Goal: Information Seeking & Learning: Learn about a topic

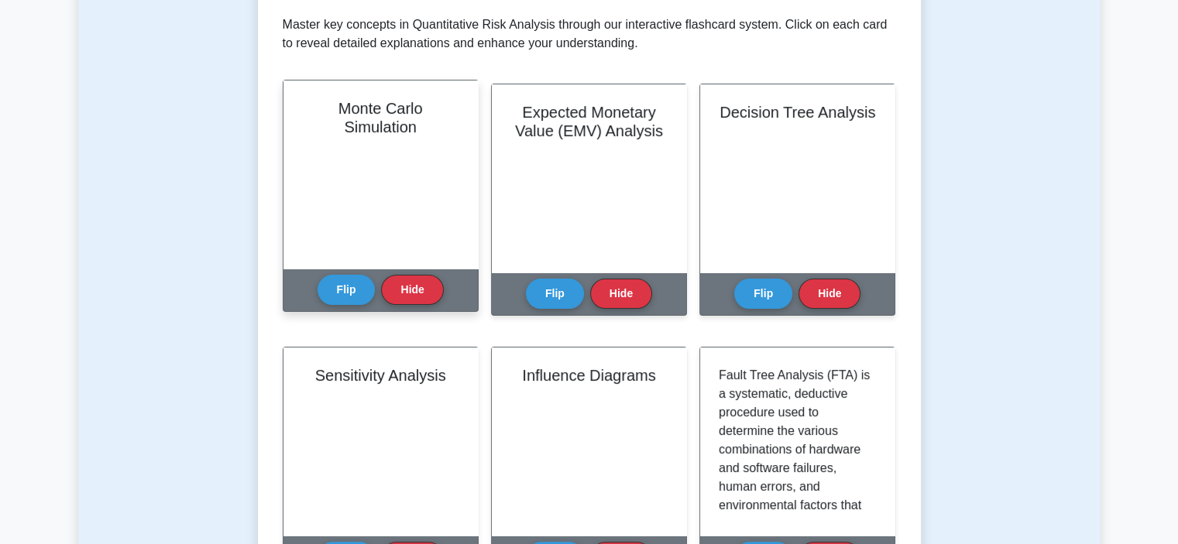
scroll to position [310, 0]
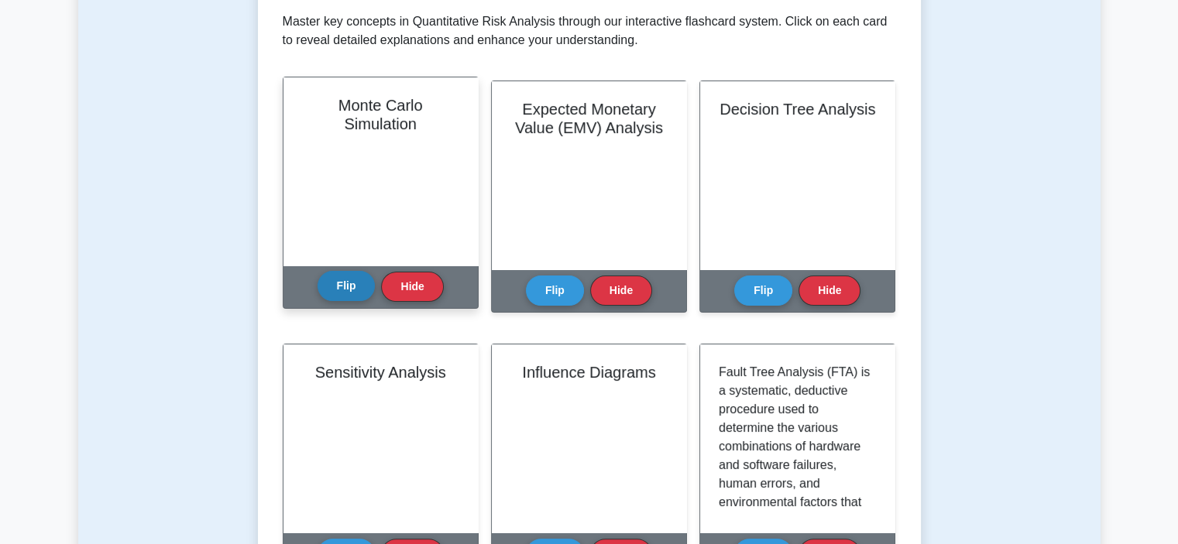
click at [353, 283] on button "Flip" at bounding box center [347, 286] width 58 height 30
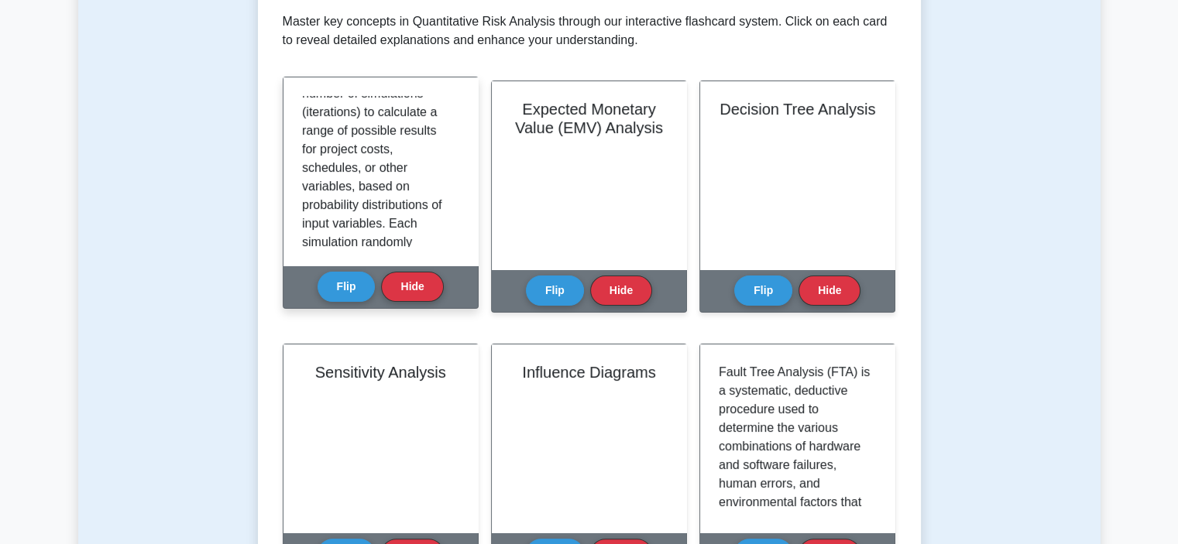
scroll to position [0, 0]
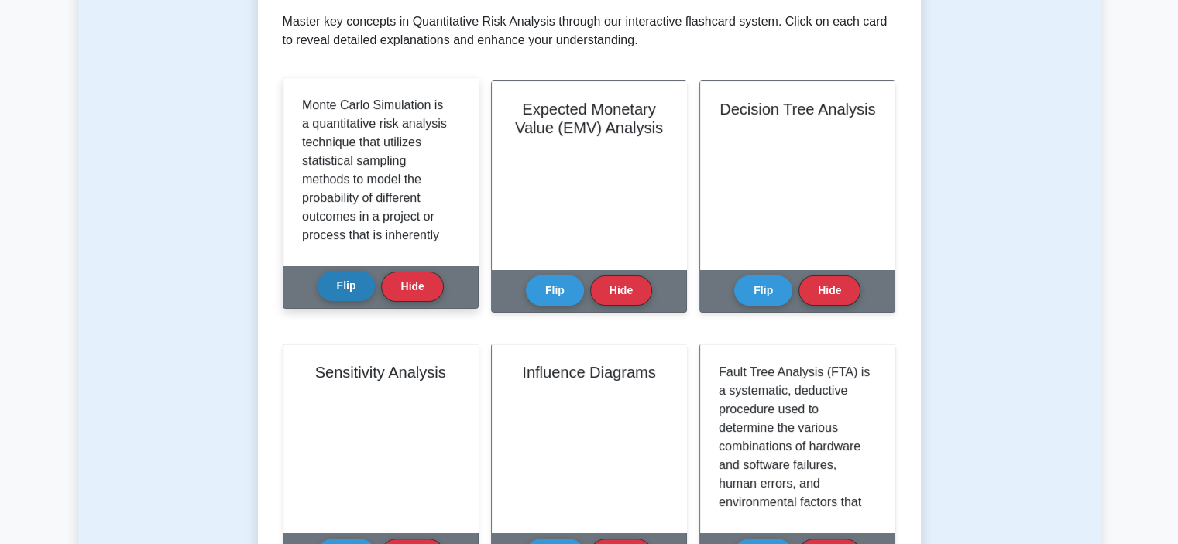
click at [347, 287] on button "Flip" at bounding box center [347, 286] width 58 height 30
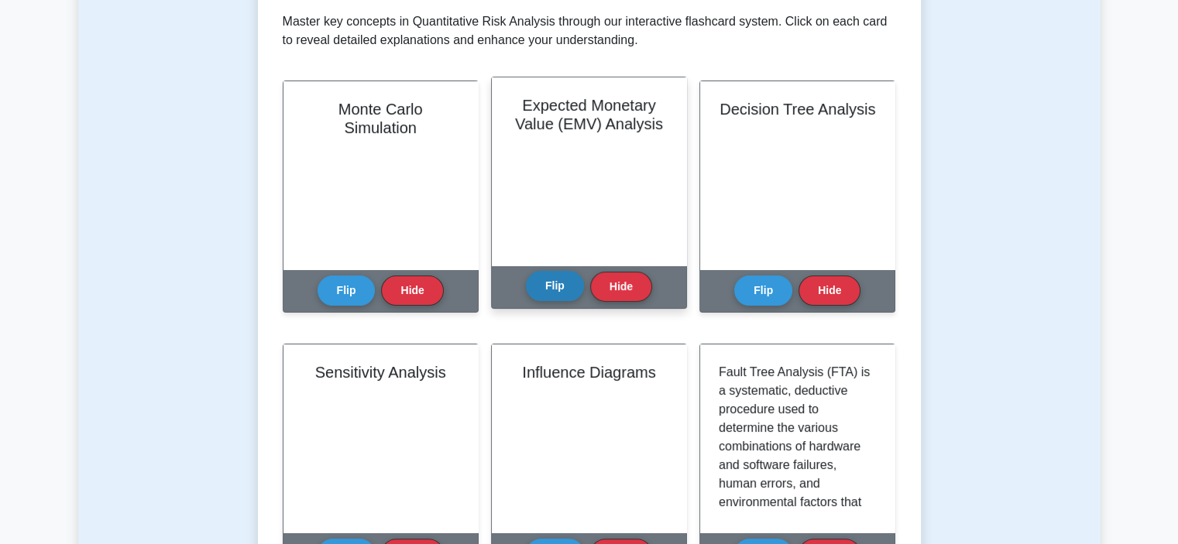
click at [550, 280] on button "Flip" at bounding box center [555, 286] width 58 height 30
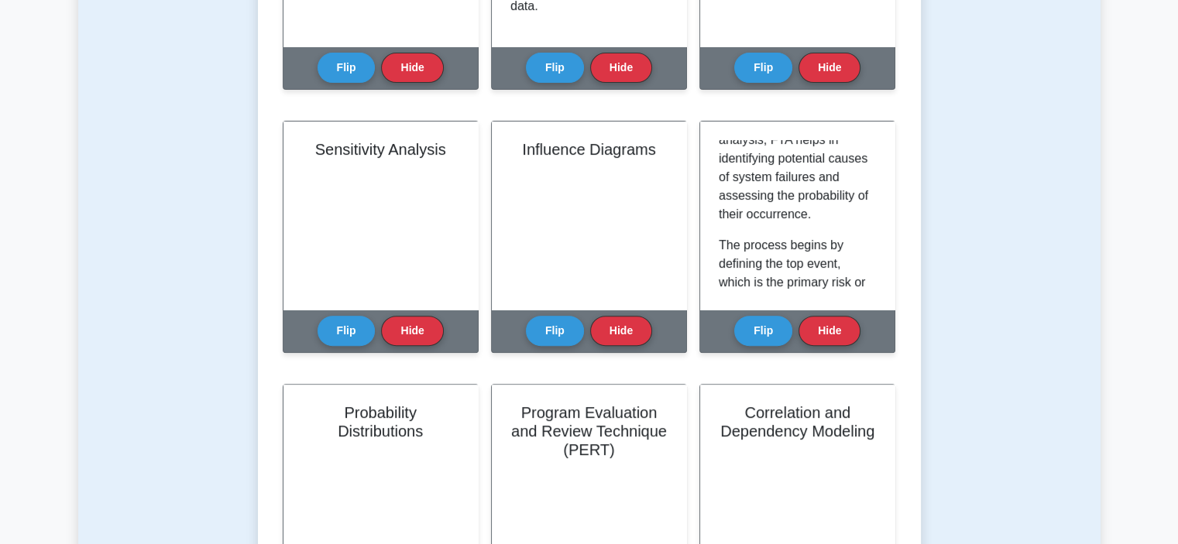
scroll to position [542, 0]
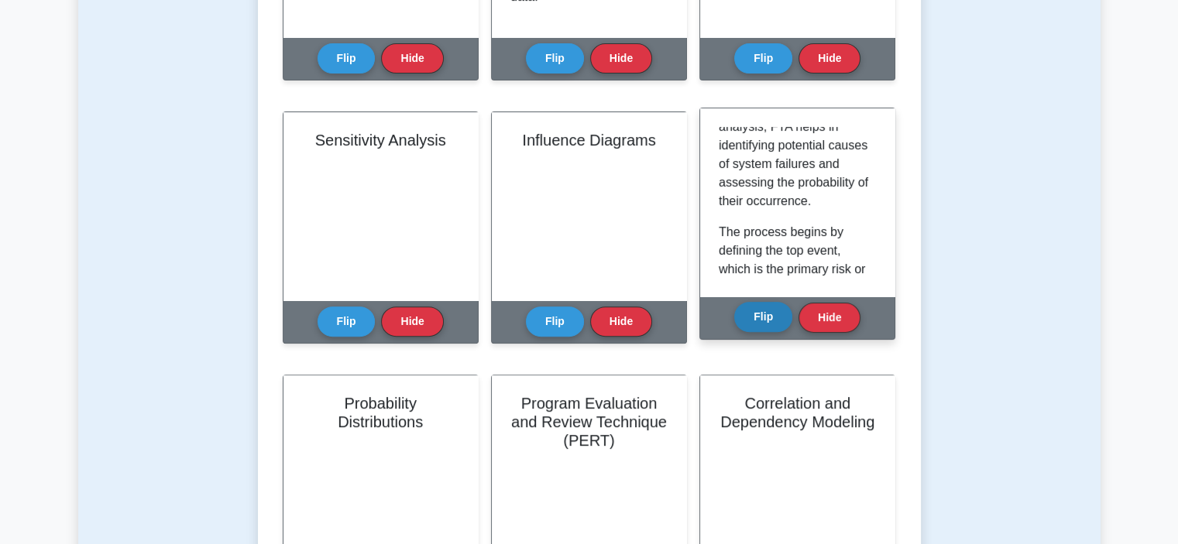
click at [774, 316] on button "Flip" at bounding box center [763, 317] width 58 height 30
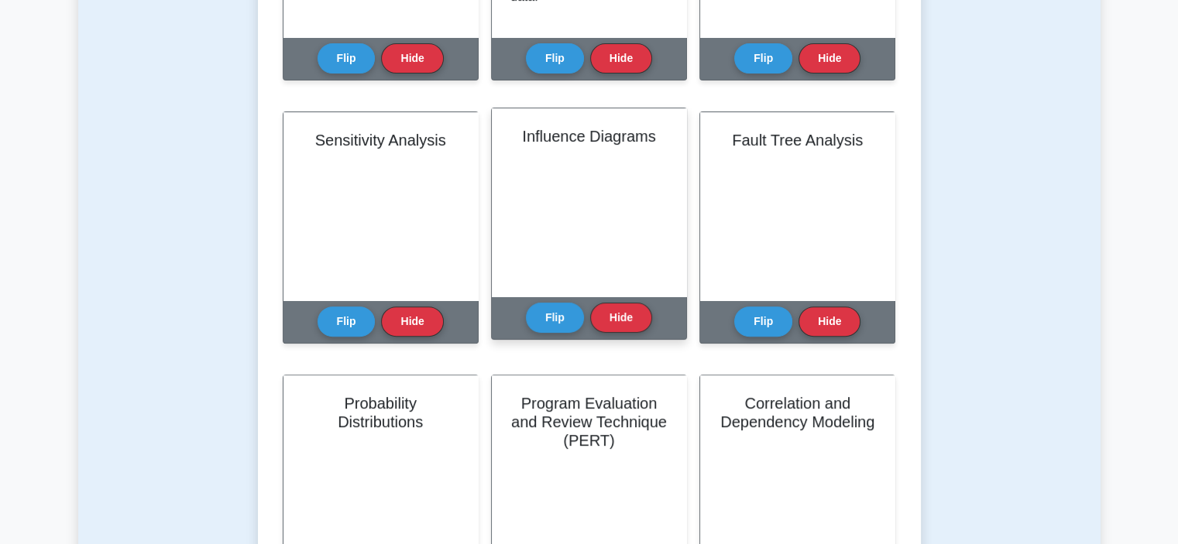
scroll to position [465, 0]
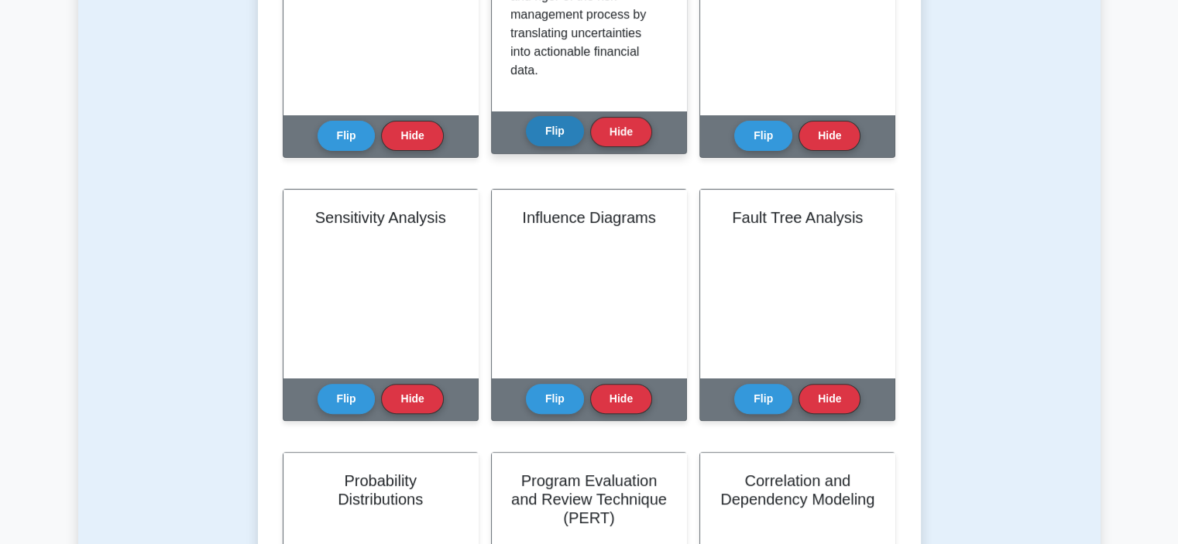
click at [561, 132] on button "Flip" at bounding box center [555, 131] width 58 height 30
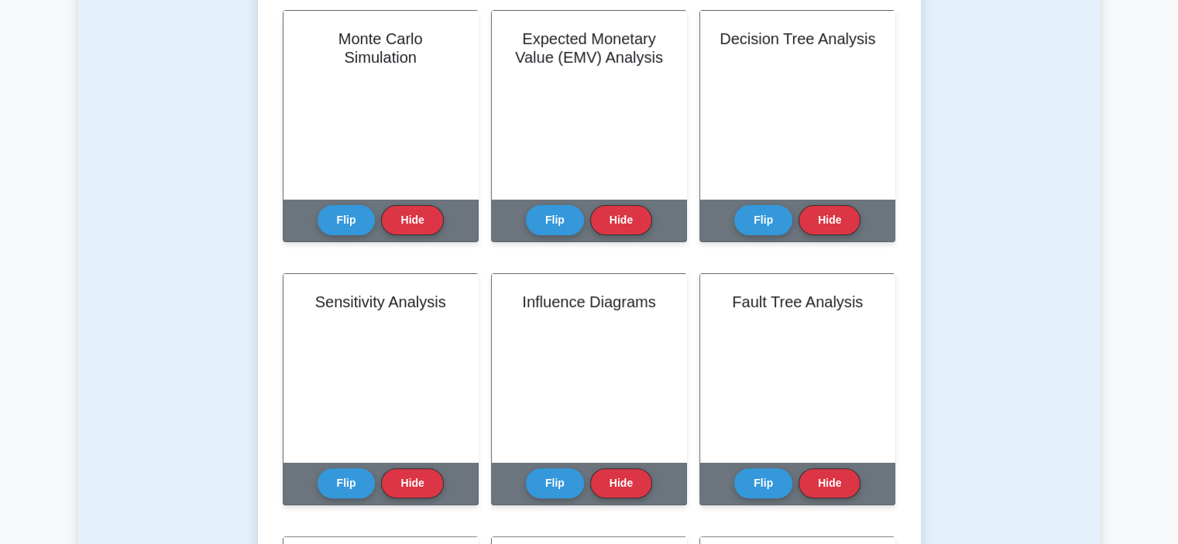
scroll to position [387, 0]
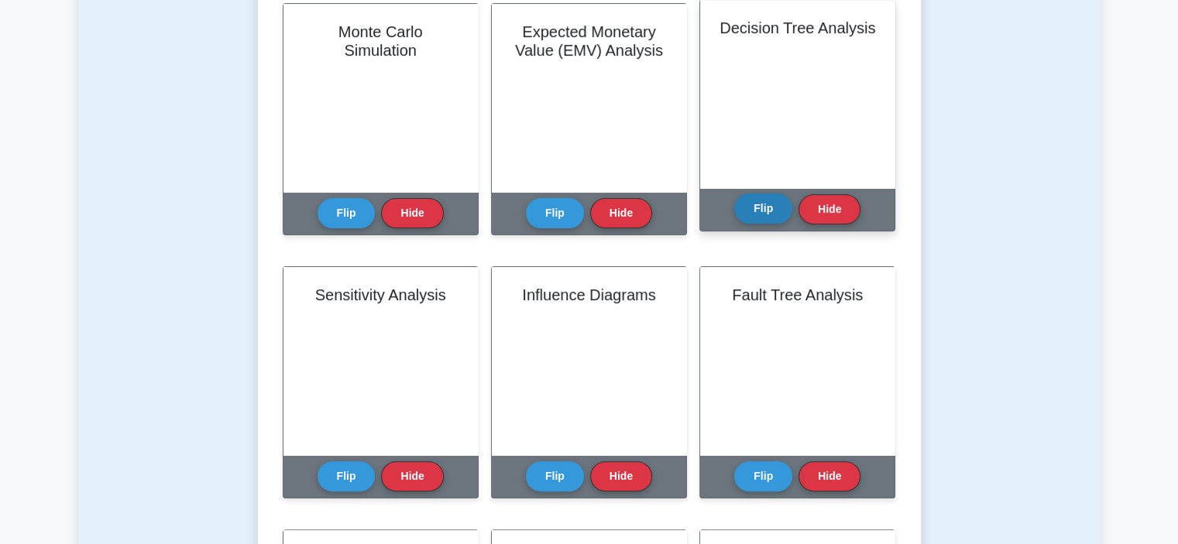
click at [761, 211] on button "Flip" at bounding box center [763, 209] width 58 height 30
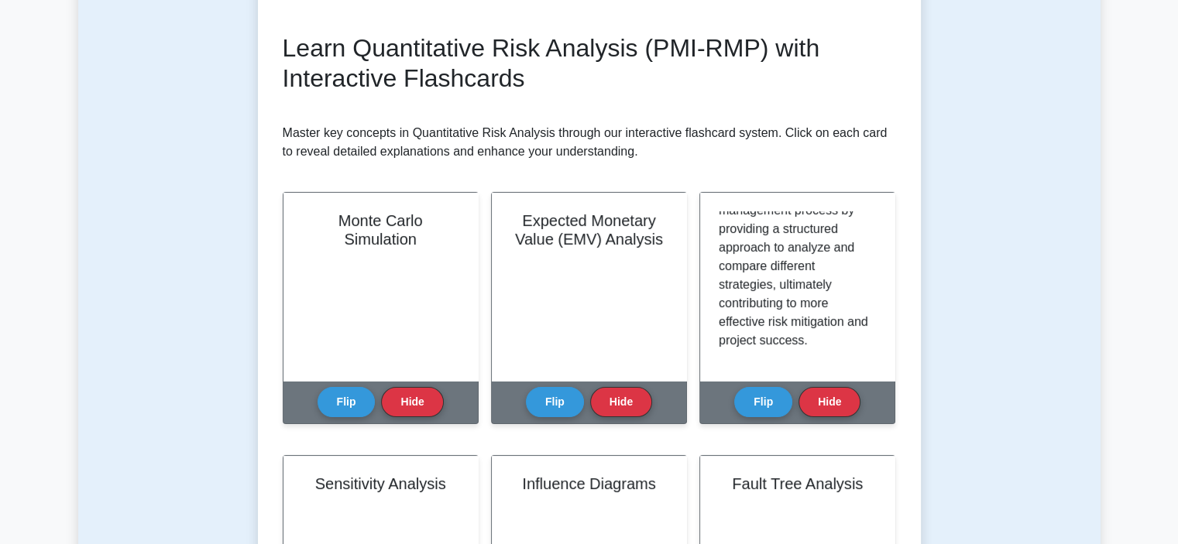
scroll to position [106, 0]
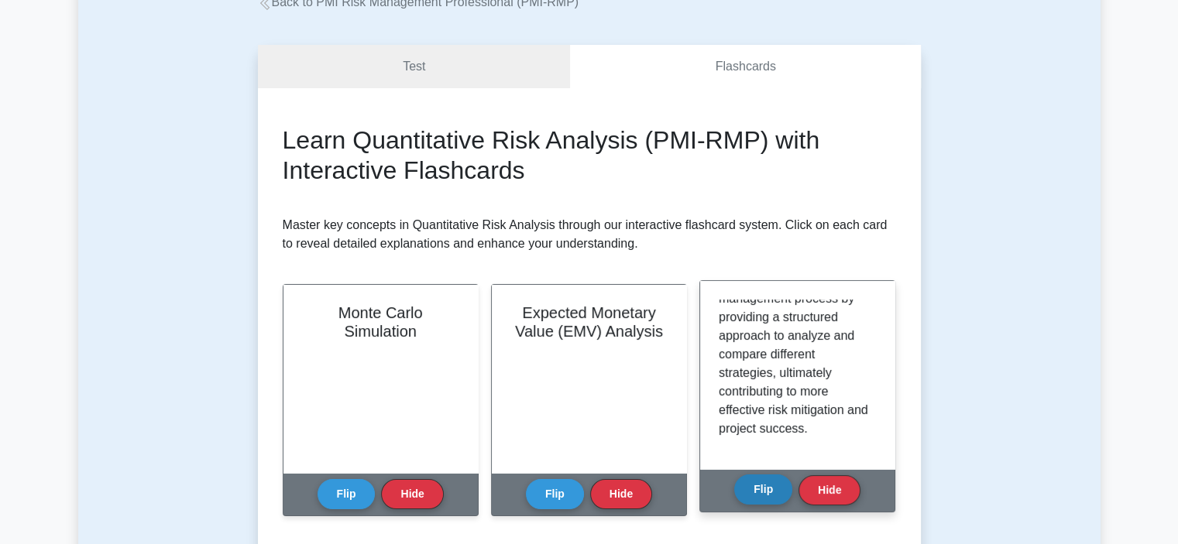
click at [767, 488] on button "Flip" at bounding box center [763, 490] width 58 height 30
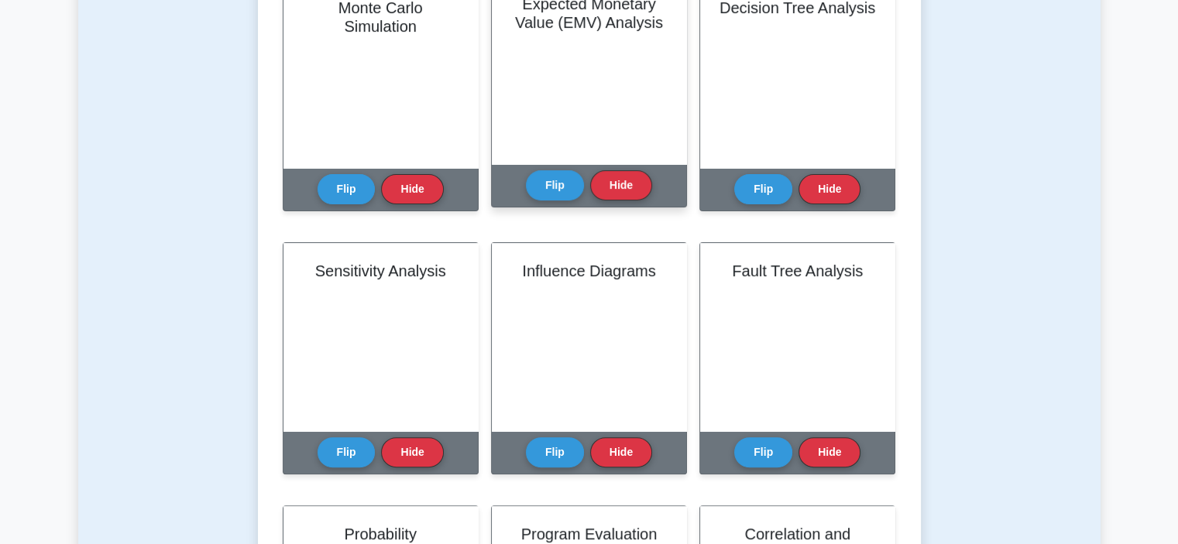
scroll to position [416, 0]
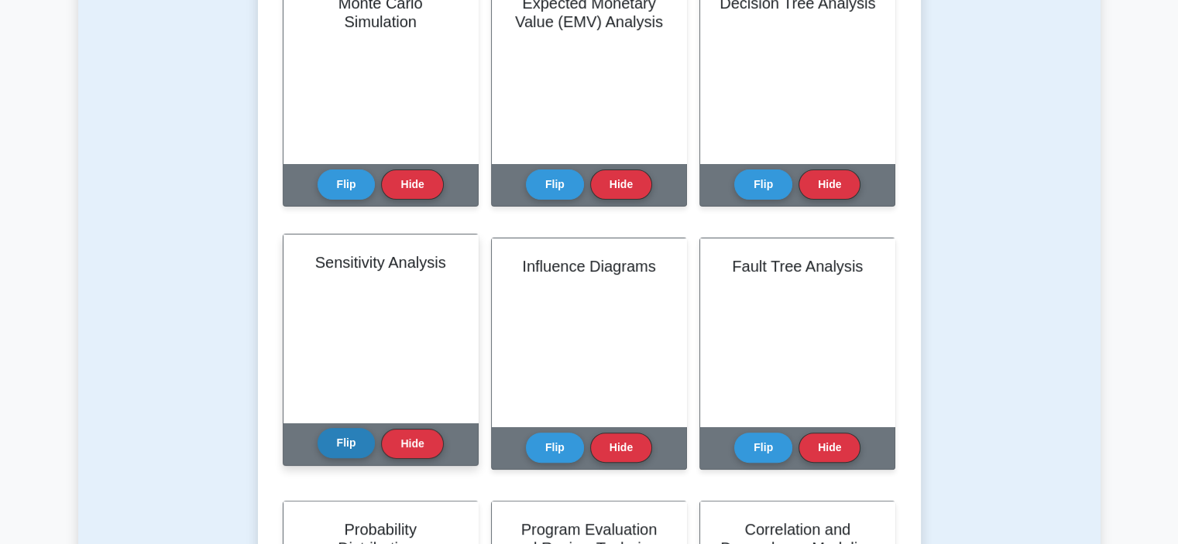
click at [348, 441] on button "Flip" at bounding box center [347, 443] width 58 height 30
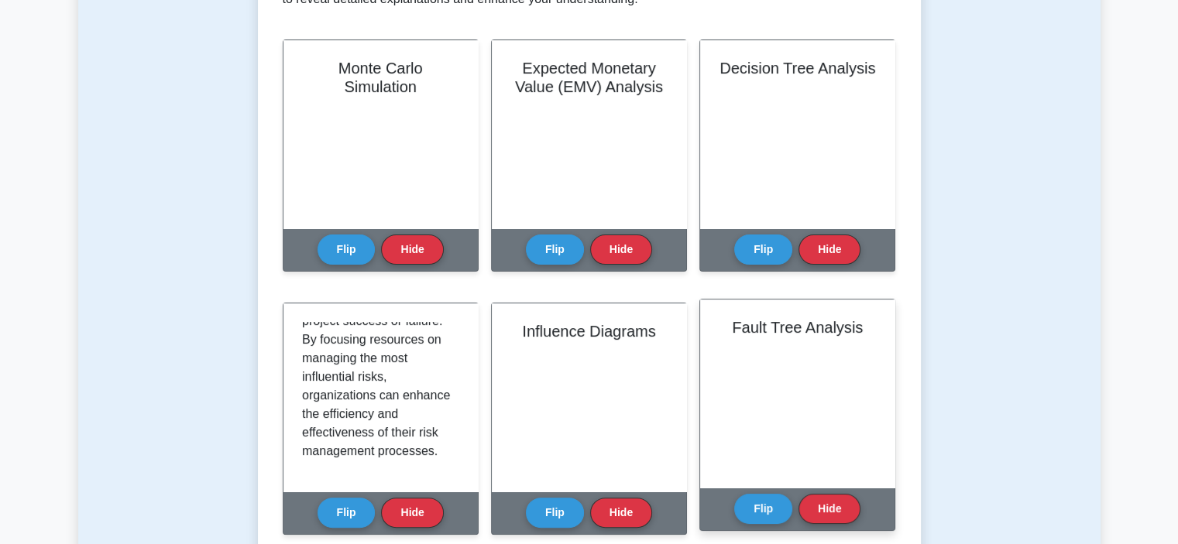
scroll to position [338, 0]
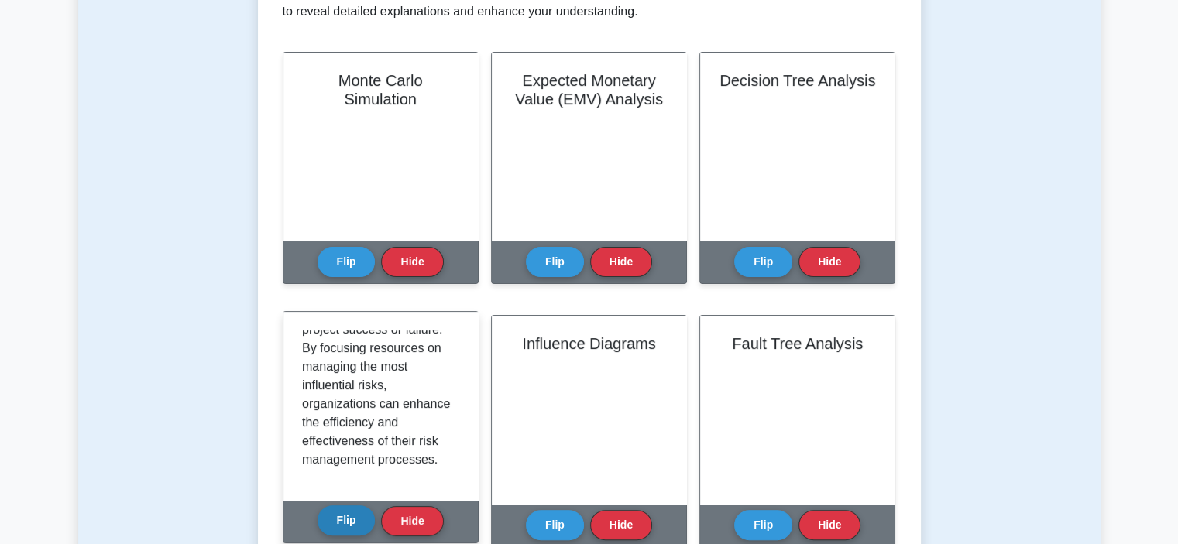
click at [339, 521] on button "Flip" at bounding box center [347, 521] width 58 height 30
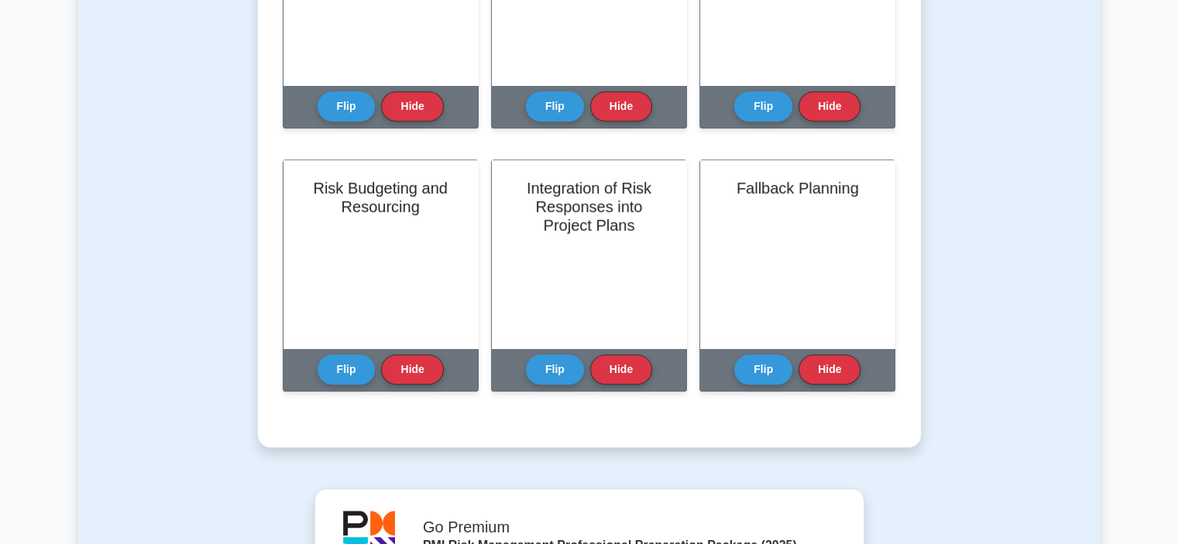
scroll to position [774, 0]
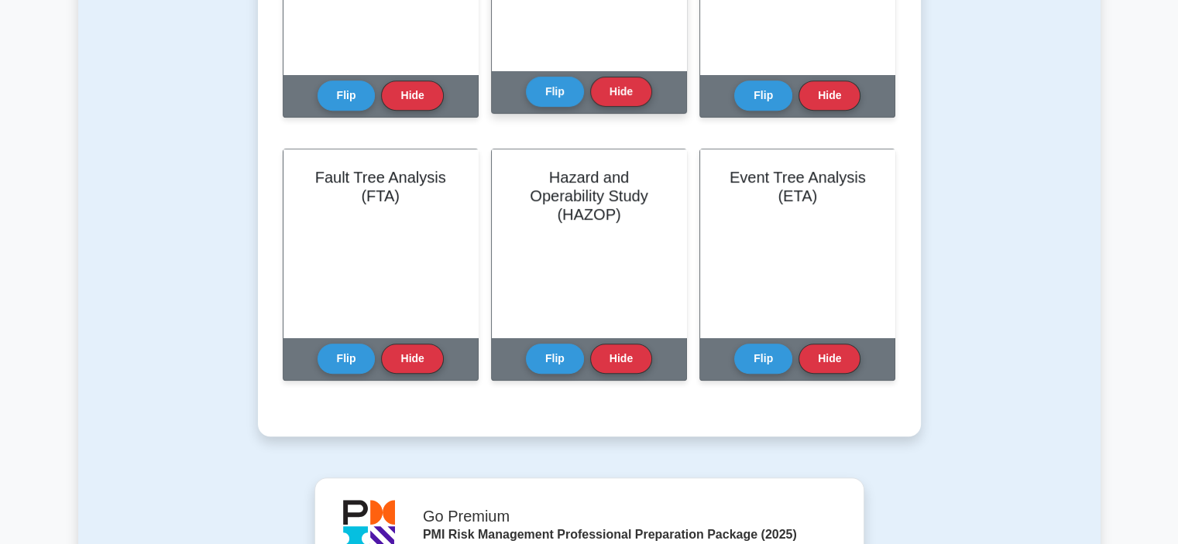
scroll to position [774, 0]
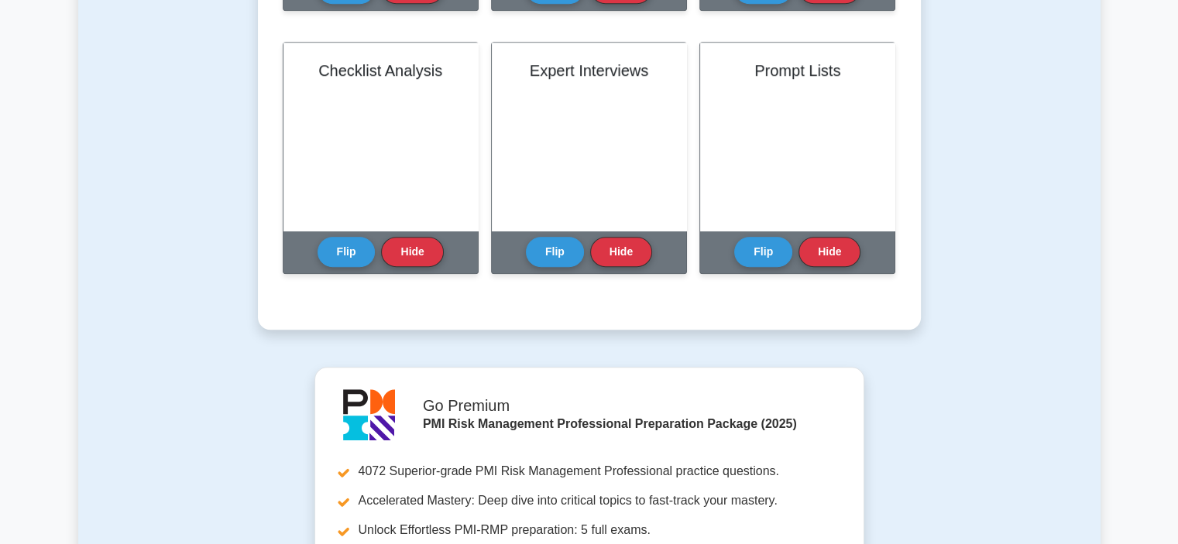
scroll to position [929, 0]
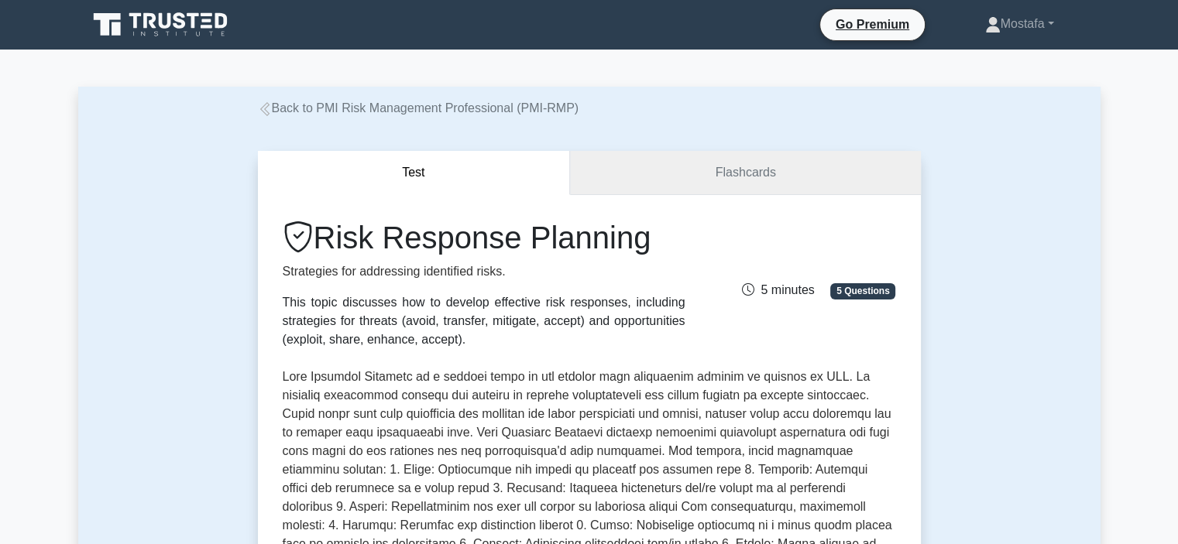
click at [855, 176] on link "Flashcards" at bounding box center [745, 173] width 350 height 44
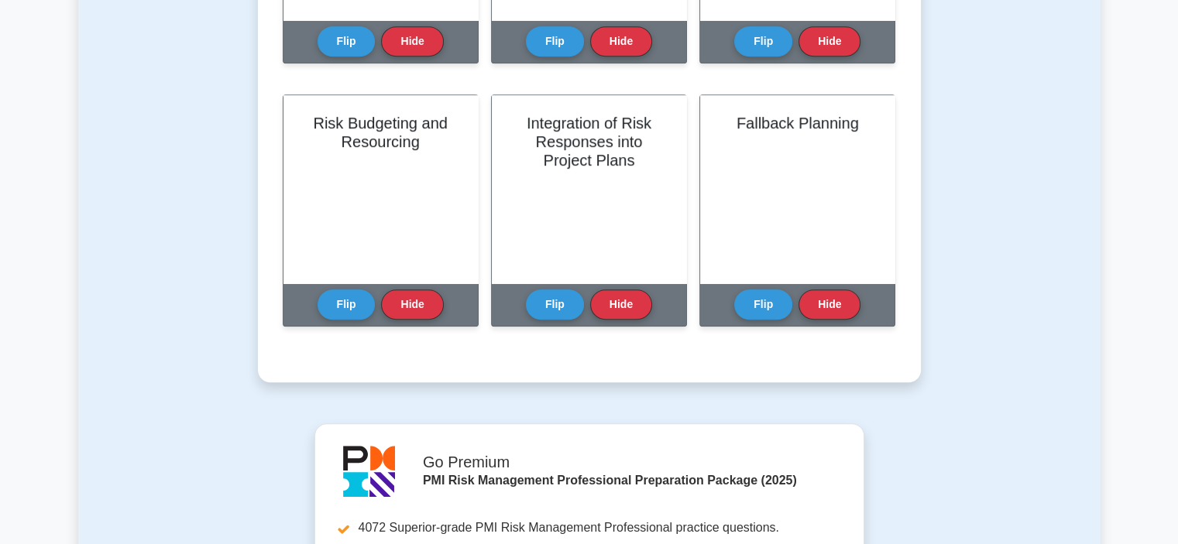
scroll to position [852, 0]
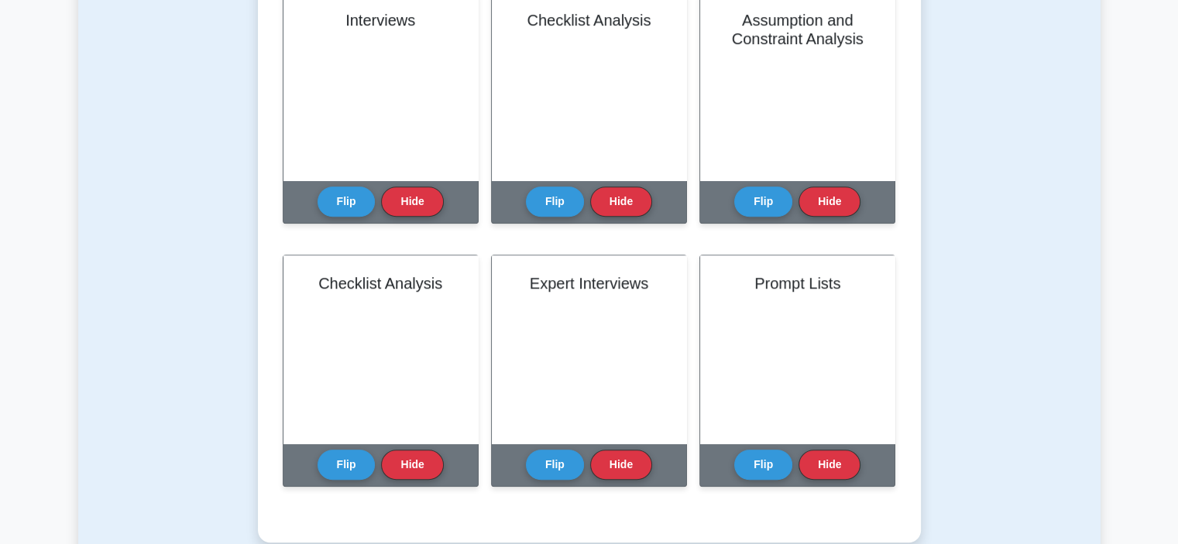
scroll to position [929, 0]
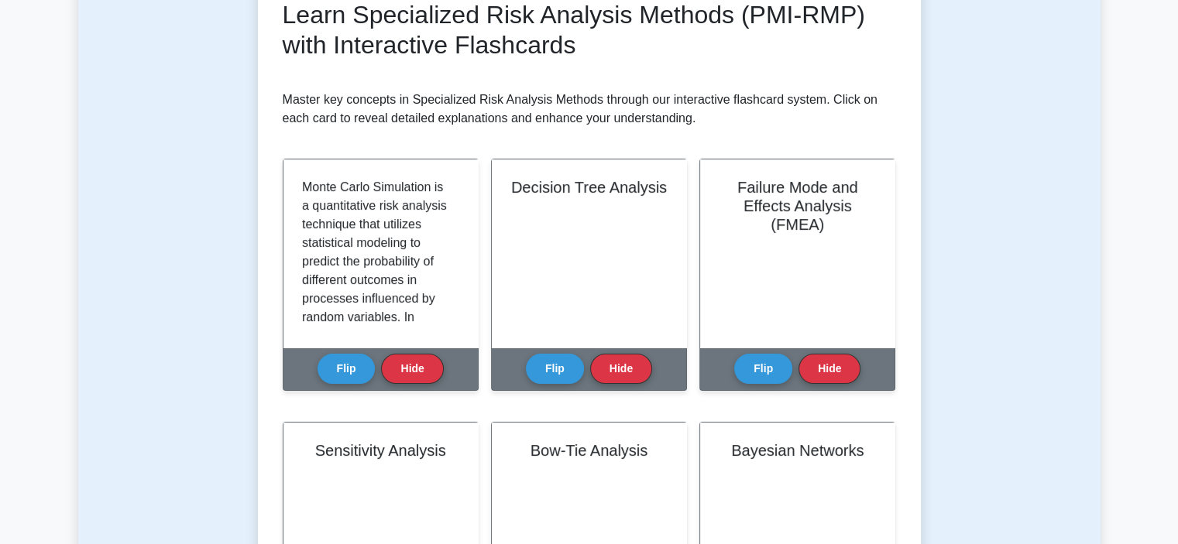
scroll to position [232, 0]
